Goal: Check status: Check status

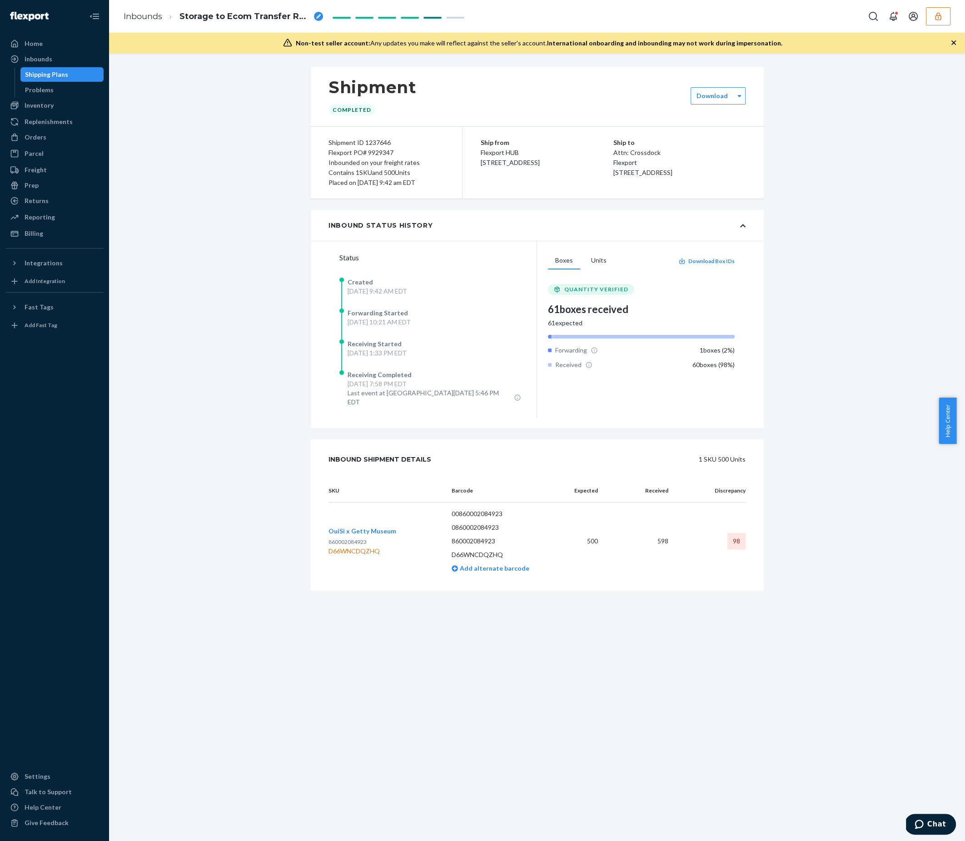
click at [370, 151] on div "Flexport PO# 9929347" at bounding box center [385, 153] width 115 height 10
click at [375, 151] on div "Flexport PO# 9929347" at bounding box center [385, 153] width 115 height 10
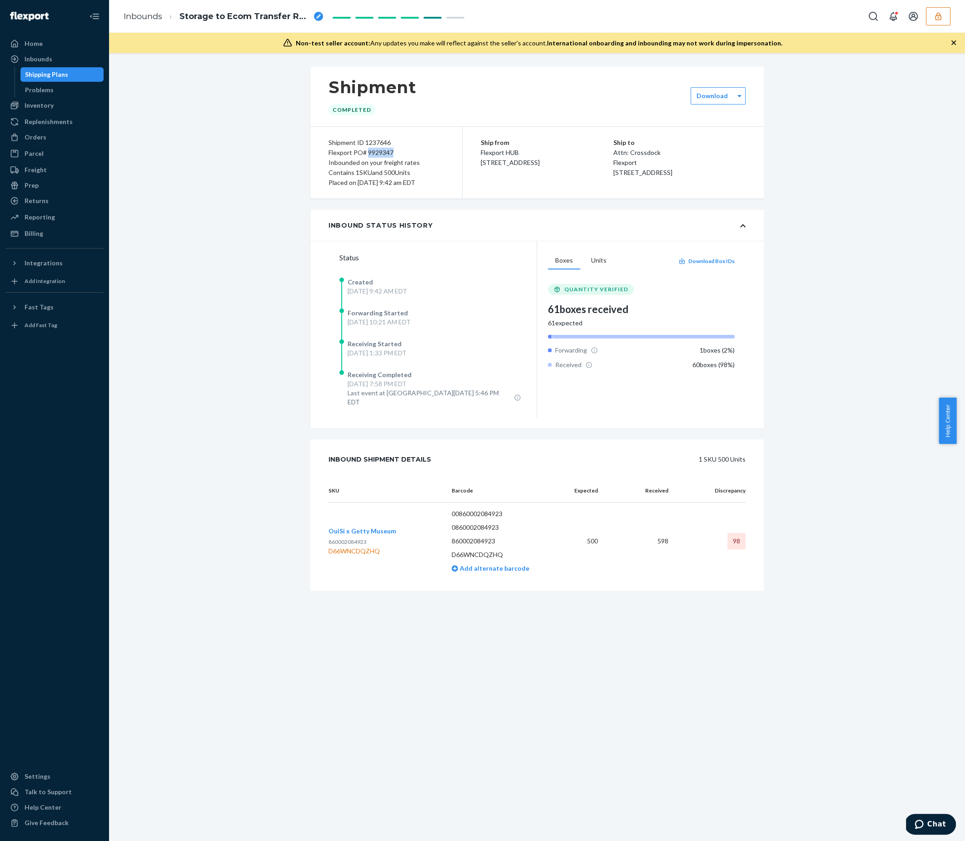
click at [375, 151] on div "Flexport PO# 9929347" at bounding box center [385, 153] width 115 height 10
copy div "9929347"
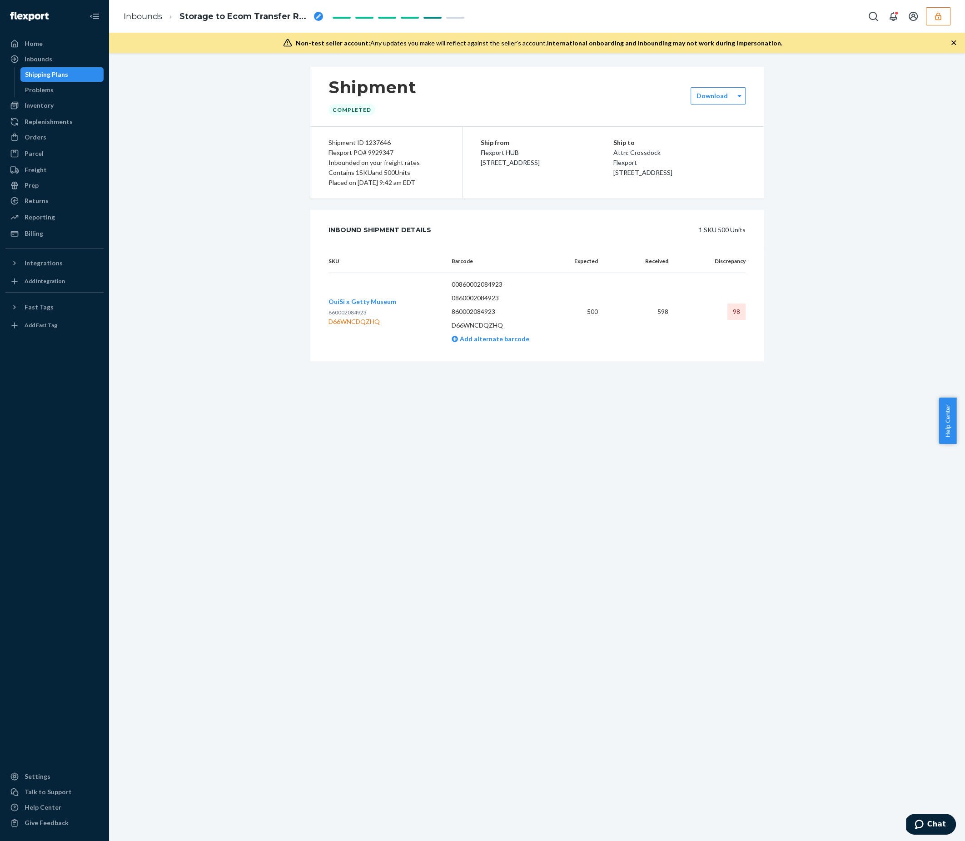
click at [378, 151] on div "Flexport PO# 9929347" at bounding box center [385, 153] width 115 height 10
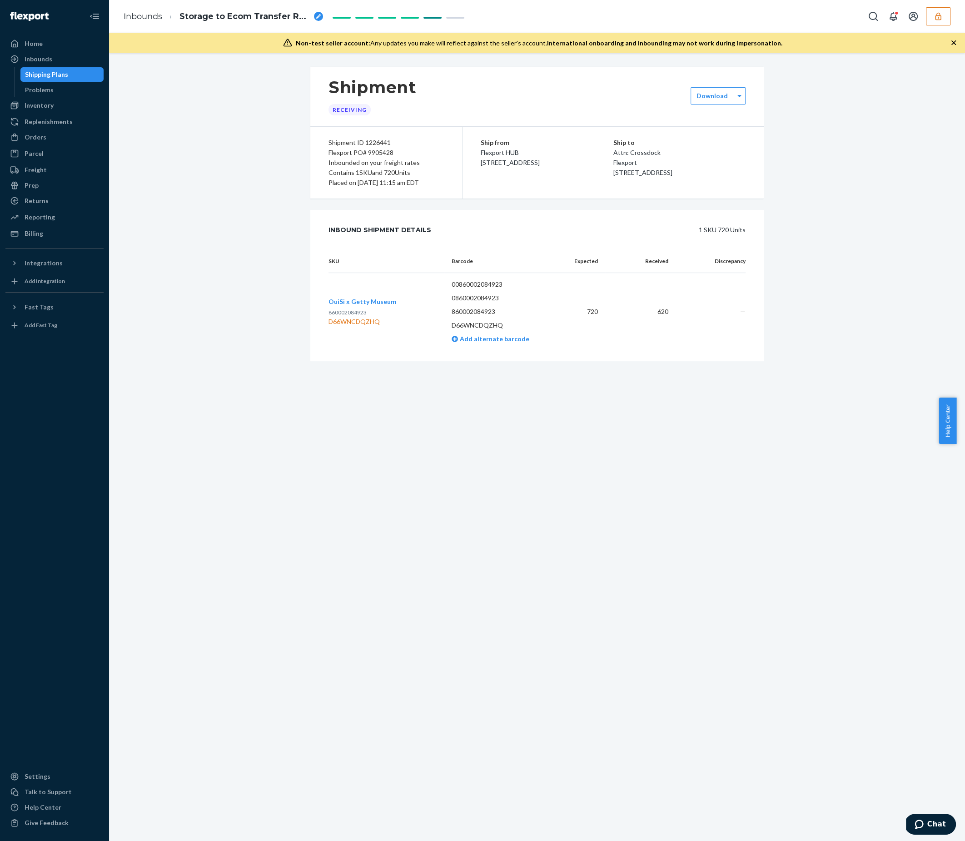
click at [366, 152] on div "Flexport PO# 9905428" at bounding box center [385, 153] width 115 height 10
copy div "9905428"
